Goal: Transaction & Acquisition: Purchase product/service

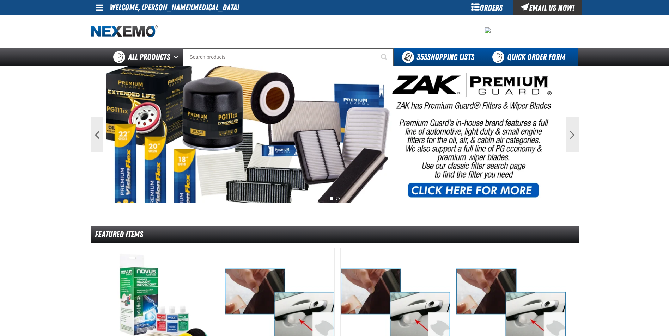
click at [532, 52] on link "Quick Order Form" at bounding box center [531, 57] width 96 height 18
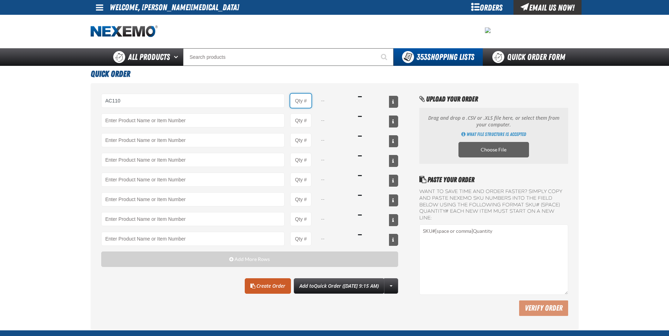
type input "AC110 - A/C Power Booster - ZAK Products"
type input "1"
select select "can"
type input "24"
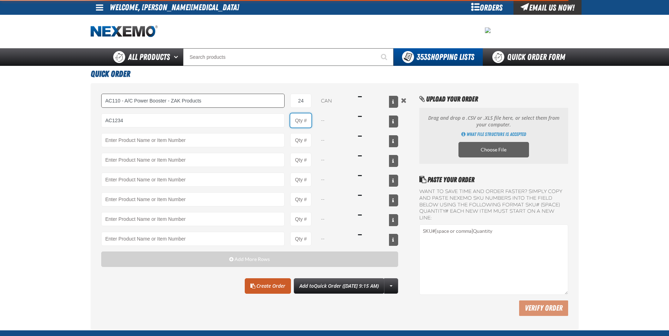
type input "AC1234 - AC Power Booster - ZAK Products"
type input "1"
select select "kit"
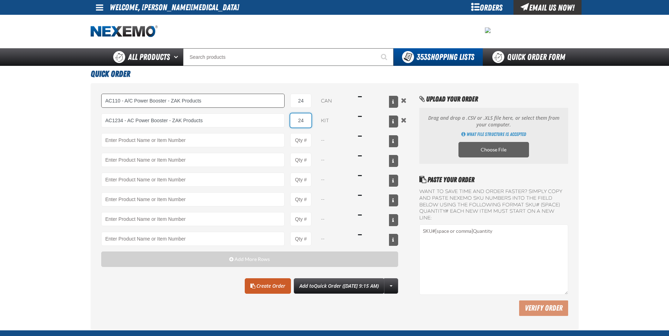
type input "24"
click at [246, 286] on link "Create Order" at bounding box center [268, 286] width 46 height 16
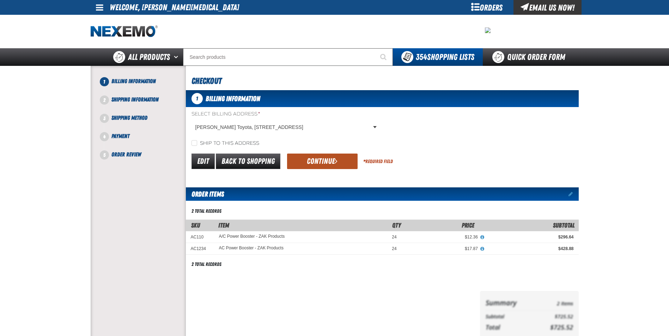
click at [306, 159] on button "Continue" at bounding box center [322, 162] width 70 height 16
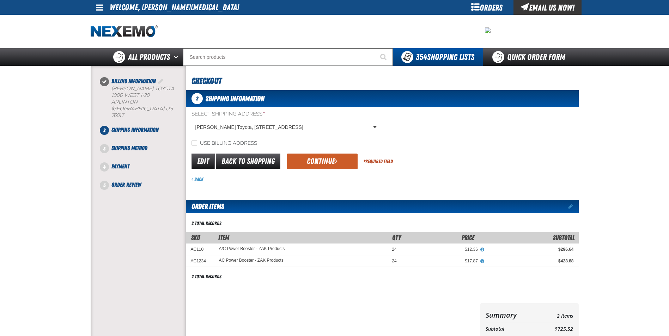
click at [306, 159] on button "Continue" at bounding box center [322, 162] width 70 height 16
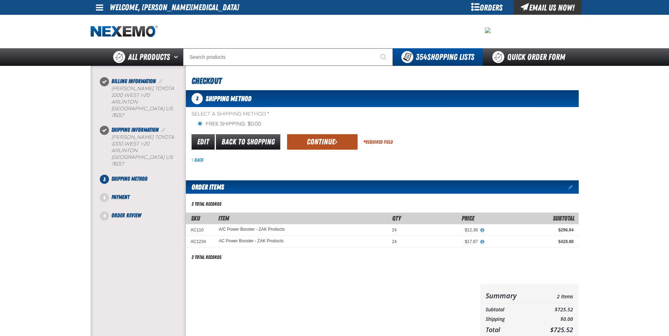
click at [307, 139] on button "Continue" at bounding box center [322, 142] width 70 height 16
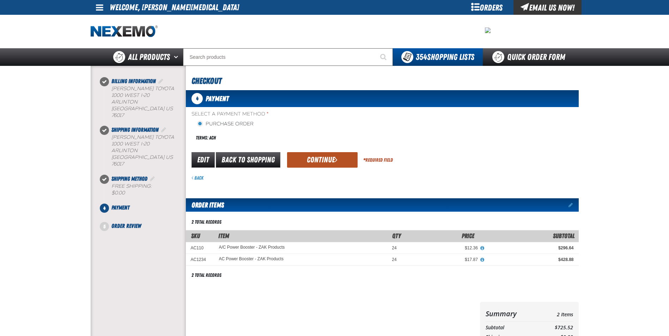
click at [306, 160] on button "Continue" at bounding box center [322, 160] width 70 height 16
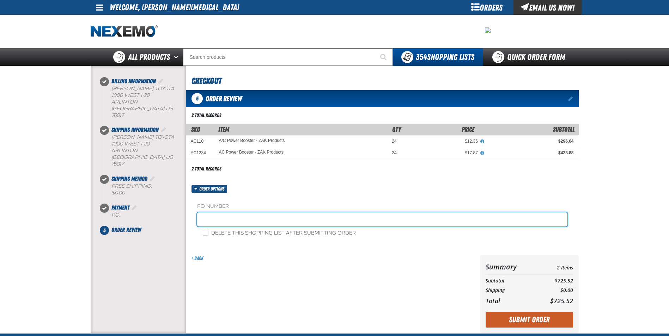
click at [236, 218] on input "text" at bounding box center [382, 220] width 370 height 14
type input "STOCK"
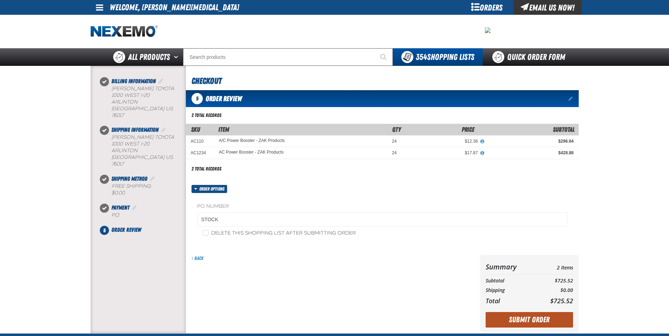
click at [525, 320] on button "Submit Order" at bounding box center [528, 320] width 87 height 16
